Goal: Task Accomplishment & Management: Manage account settings

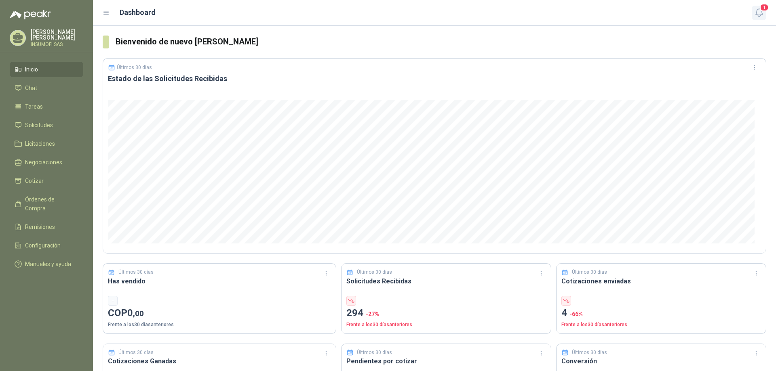
click at [760, 11] on span "1" at bounding box center [764, 8] width 9 height 8
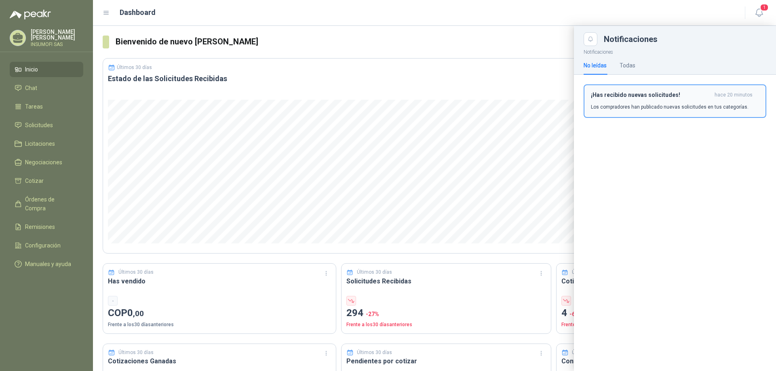
click at [660, 97] on h3 "¡Has recibido nuevas solicitudes!" at bounding box center [651, 95] width 120 height 7
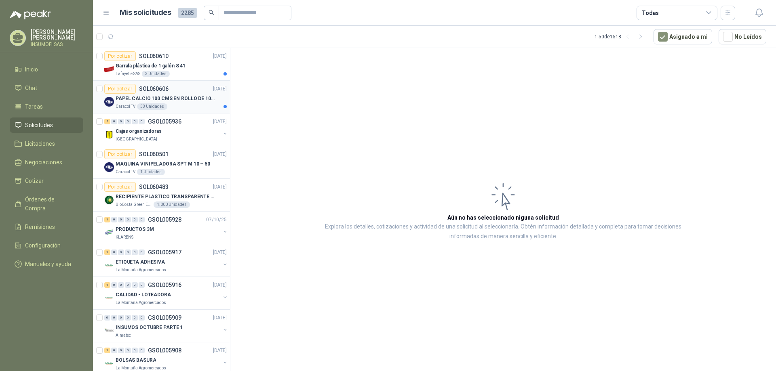
click at [186, 96] on p "PAPEL CALCIO 100 CMS EN ROLLO DE 100 GR" at bounding box center [166, 99] width 101 height 8
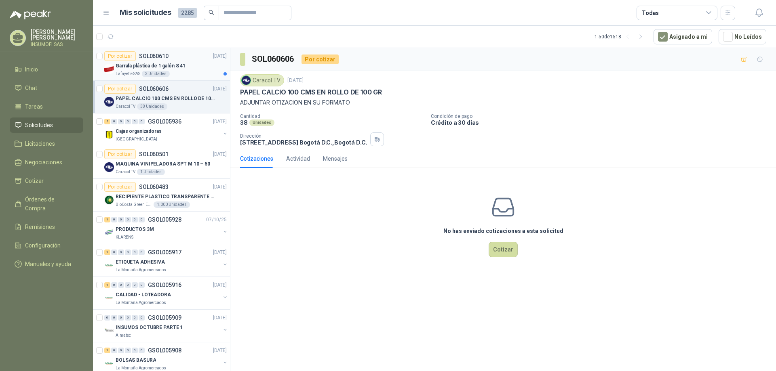
click at [156, 65] on p "Garrafa plástica de 1 galón S 41" at bounding box center [151, 66] width 70 height 8
